Goal: Transaction & Acquisition: Purchase product/service

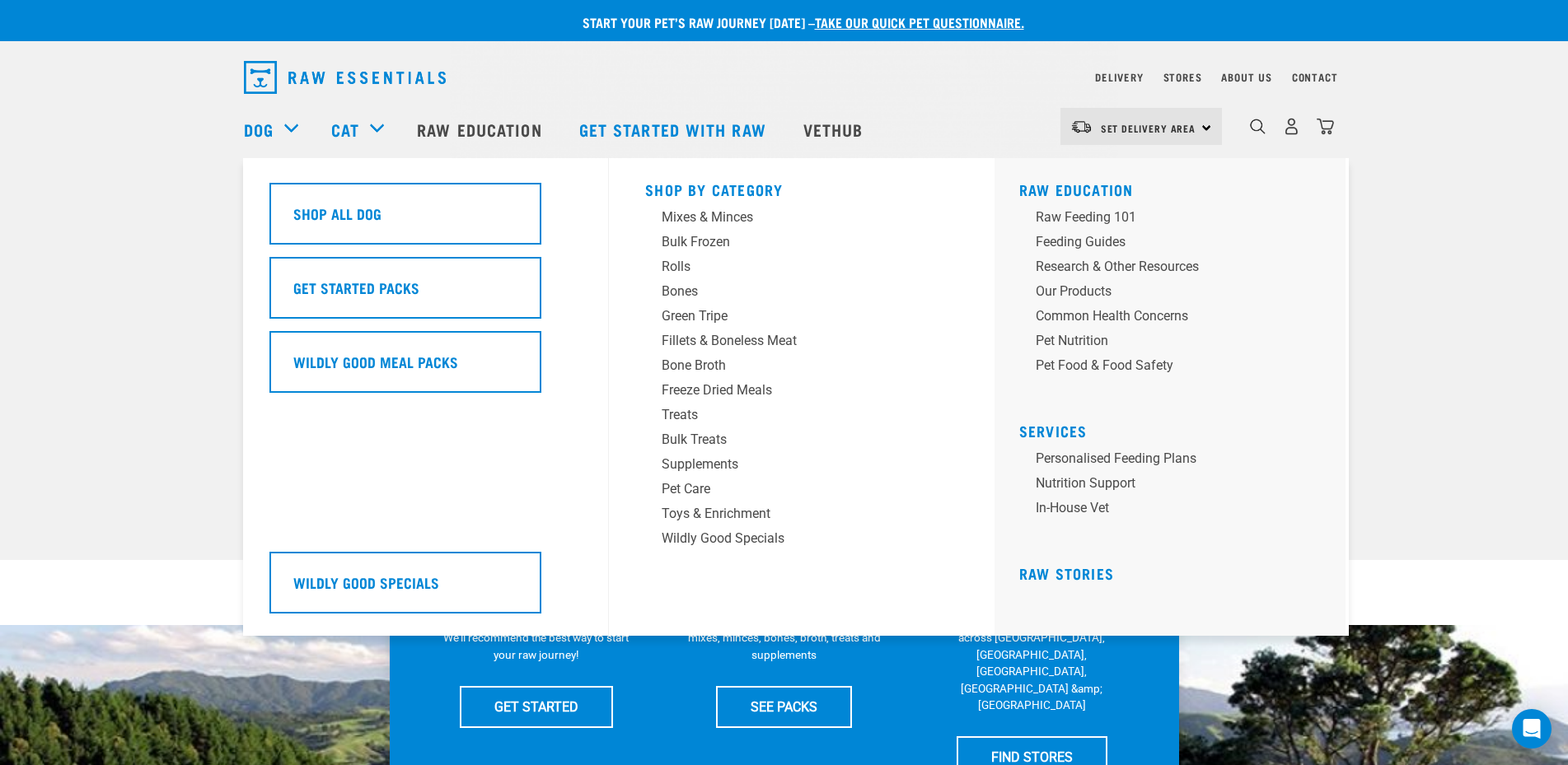
click at [293, 126] on div "Dog" at bounding box center [279, 129] width 71 height 66
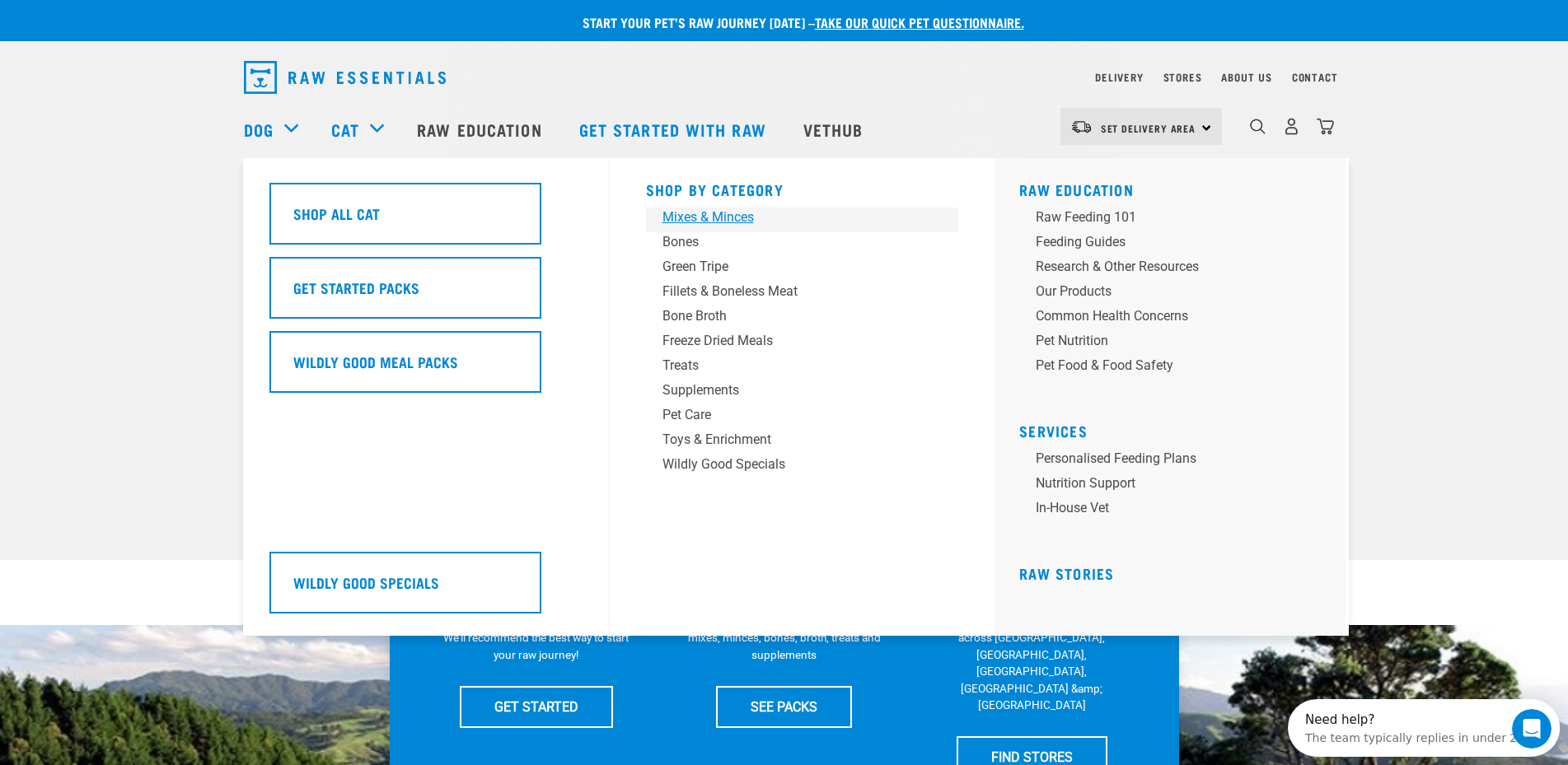
click at [715, 222] on div "Mixes & Minces" at bounding box center [791, 218] width 257 height 20
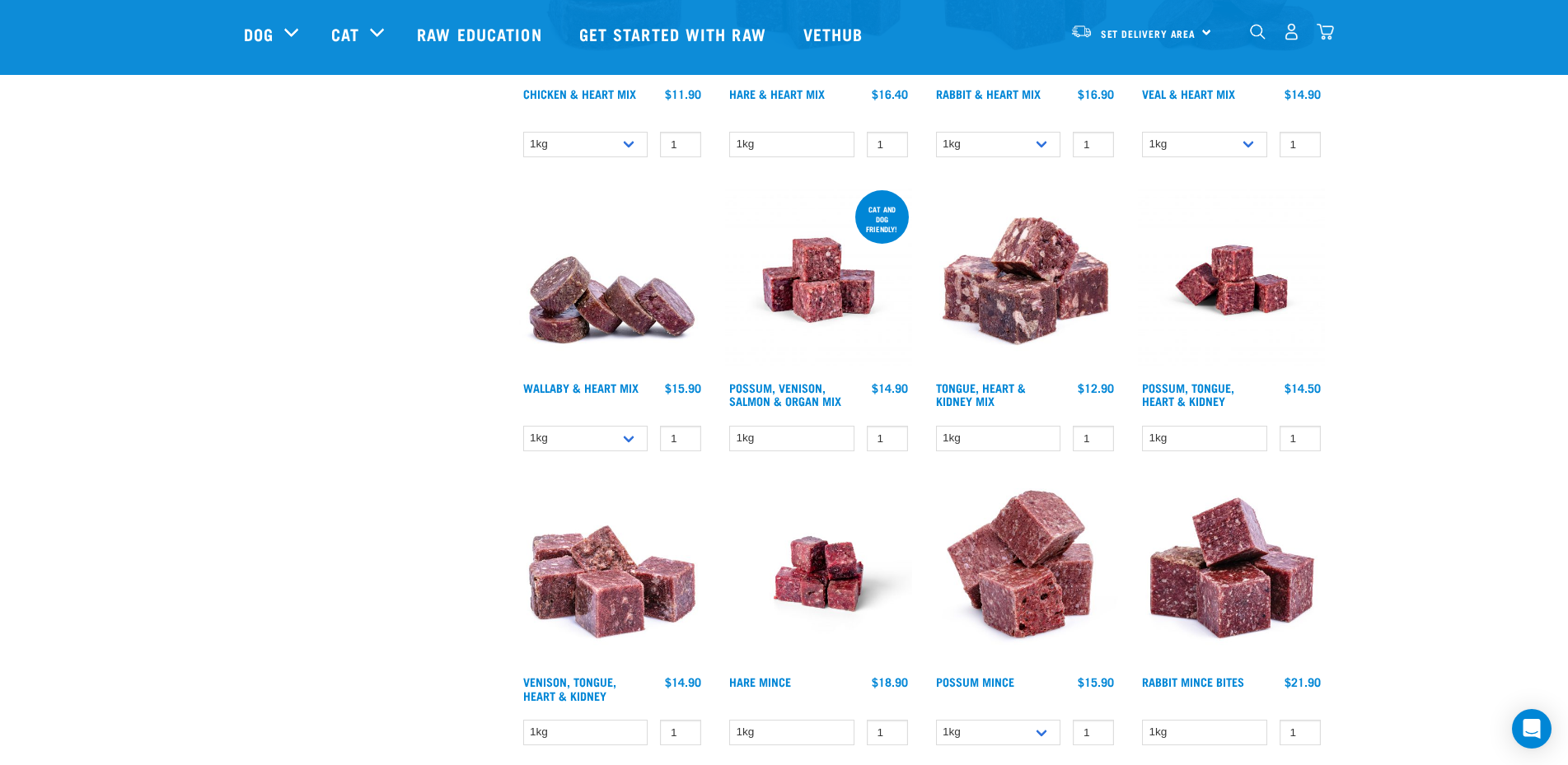
scroll to position [659, 0]
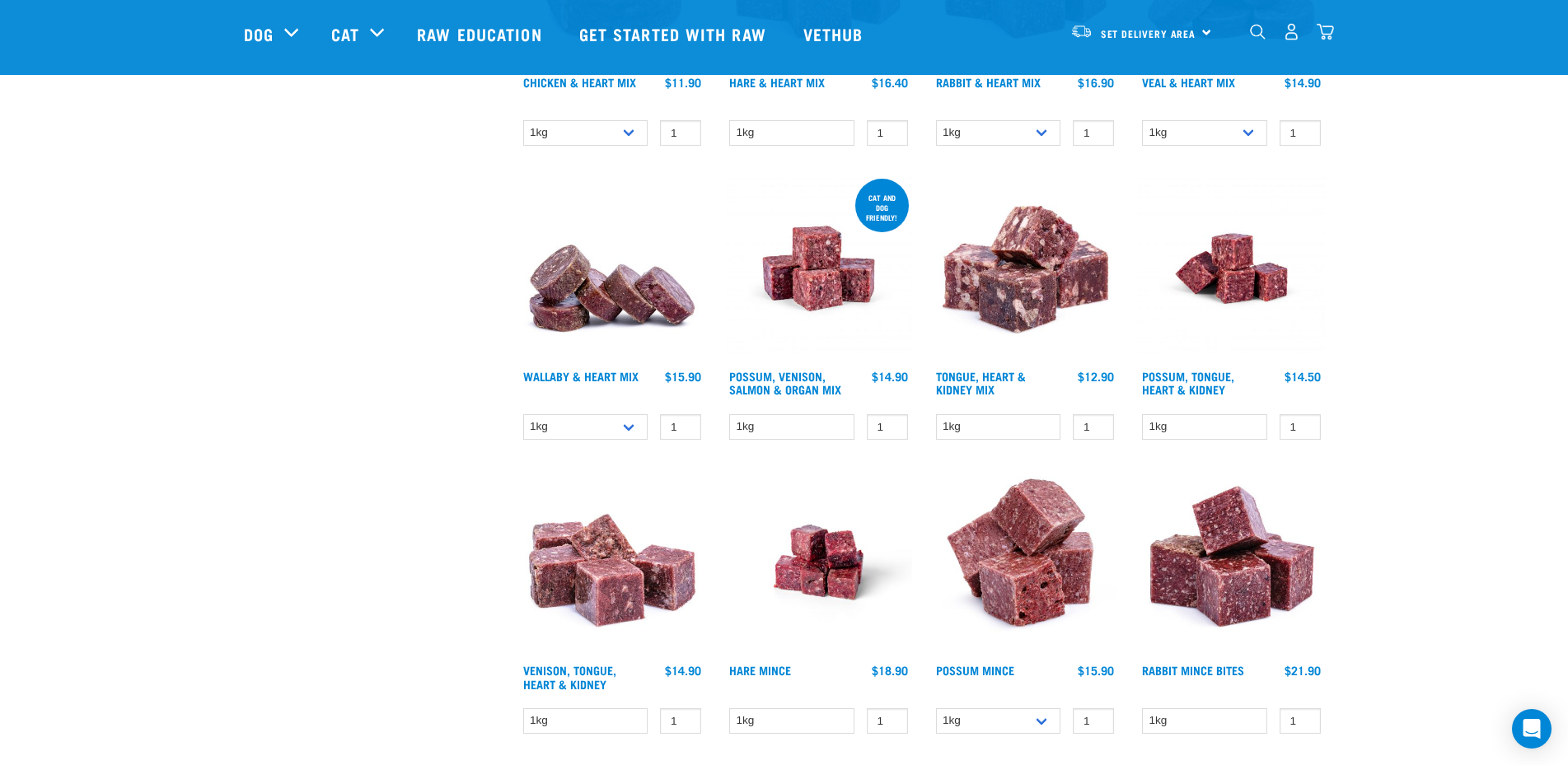
drag, startPoint x: 777, startPoint y: 385, endPoint x: 757, endPoint y: 347, distance: 42.9
click at [757, 347] on img at bounding box center [818, 268] width 187 height 187
